Goal: Find specific page/section: Find specific page/section

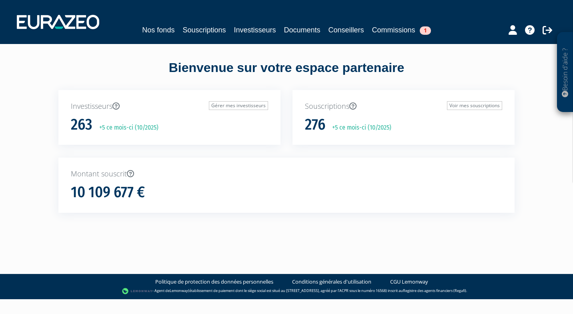
click at [220, 135] on div "Investisseurs Gérer mes investisseurs 263 +5 ce mois-ci (10/2025)" at bounding box center [169, 117] width 222 height 55
click at [91, 107] on p "Investisseurs Gérer mes investisseurs" at bounding box center [169, 106] width 197 height 10
click at [255, 33] on link "Investisseurs" at bounding box center [255, 29] width 42 height 11
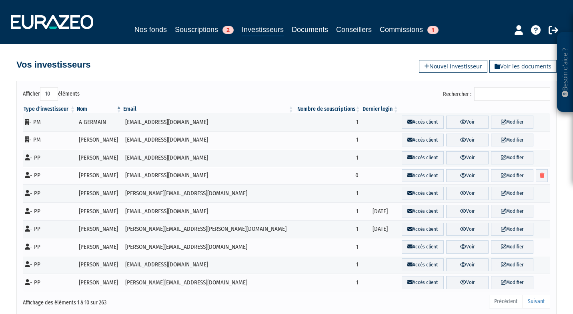
click at [512, 90] on input "Rechercher :" at bounding box center [513, 94] width 76 height 14
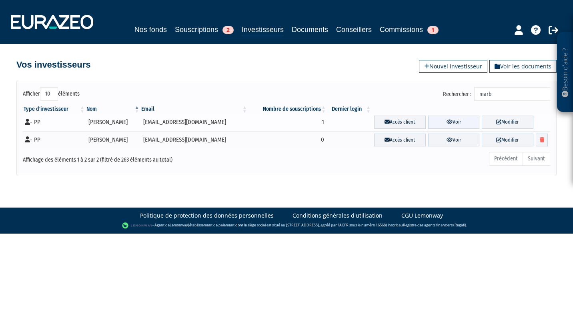
type input "marb"
click at [457, 122] on link "Voir" at bounding box center [455, 122] width 52 height 13
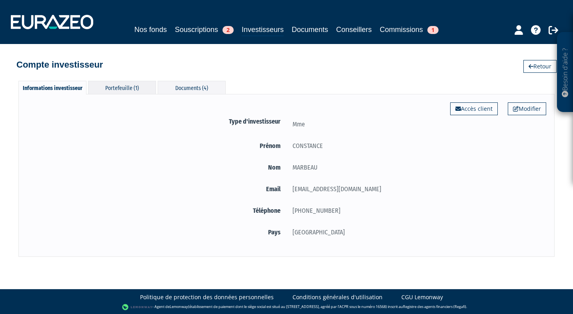
click at [137, 89] on div "Portefeuille (1)" at bounding box center [122, 87] width 68 height 13
